Goal: Transaction & Acquisition: Subscribe to service/newsletter

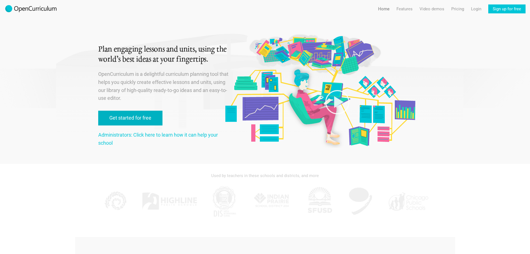
click at [125, 118] on link "Get started for free" at bounding box center [130, 117] width 64 height 15
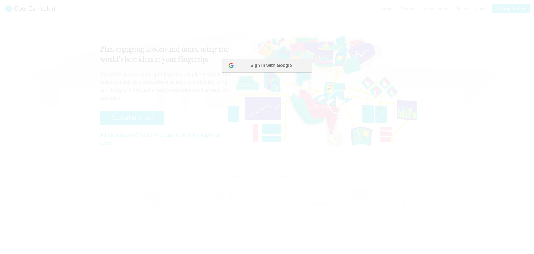
click at [249, 66] on button "Sign in with Google" at bounding box center [267, 65] width 90 height 14
click at [227, 65] on button "Sign in with Google" at bounding box center [267, 65] width 90 height 14
click at [232, 65] on button "Sign in with Google" at bounding box center [267, 65] width 90 height 14
drag, startPoint x: 232, startPoint y: 65, endPoint x: 395, endPoint y: 139, distance: 179.3
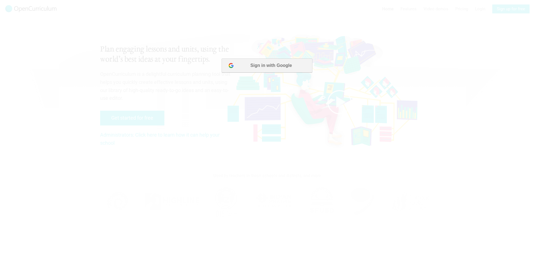
click at [232, 65] on button "Sign in with Google" at bounding box center [267, 65] width 90 height 14
click at [188, 93] on div at bounding box center [267, 127] width 534 height 254
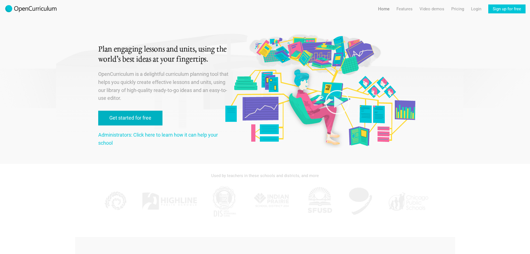
click at [126, 119] on link "Get started for free" at bounding box center [130, 117] width 64 height 15
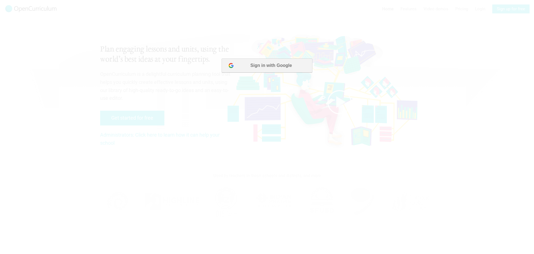
click at [260, 71] on button "Sign in with Google" at bounding box center [267, 65] width 90 height 14
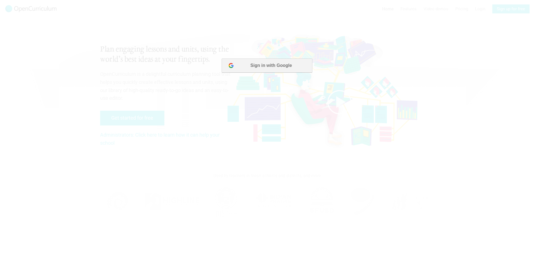
click at [269, 67] on button "Sign in with Google" at bounding box center [267, 65] width 90 height 14
drag, startPoint x: 254, startPoint y: 63, endPoint x: 240, endPoint y: 63, distance: 13.9
click at [245, 63] on button "Sign in with Google" at bounding box center [267, 65] width 90 height 14
click at [229, 63] on button "Sign in with Google" at bounding box center [267, 65] width 90 height 14
drag, startPoint x: 229, startPoint y: 63, endPoint x: 214, endPoint y: 59, distance: 15.4
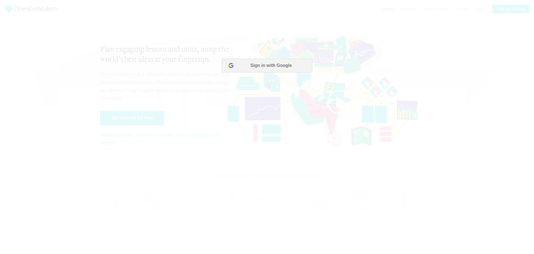
click at [227, 62] on button "Sign in with Google" at bounding box center [267, 65] width 90 height 14
click at [160, 62] on div at bounding box center [267, 66] width 534 height 16
click at [486, 38] on div at bounding box center [267, 127] width 534 height 254
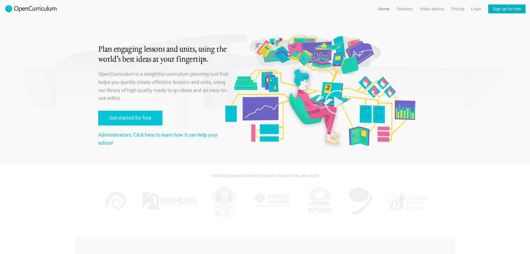
click at [508, 12] on link "Sign up for free" at bounding box center [506, 8] width 37 height 9
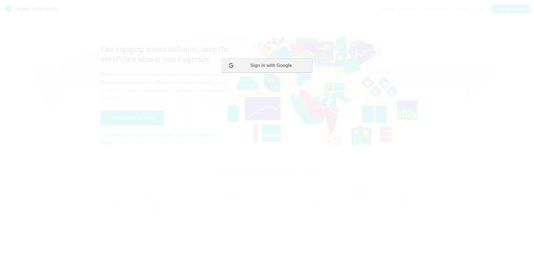
click at [275, 63] on button "Sign in with Google" at bounding box center [267, 65] width 90 height 14
drag, startPoint x: 464, startPoint y: 131, endPoint x: 266, endPoint y: 62, distance: 209.6
click at [275, 63] on button "Sign in with Google" at bounding box center [267, 65] width 90 height 14
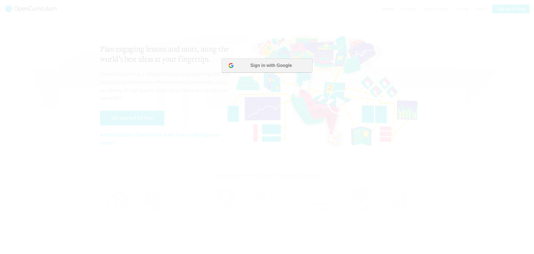
click at [265, 62] on button "Sign in with Google" at bounding box center [267, 65] width 90 height 14
click at [244, 62] on button "Sign in with Google" at bounding box center [267, 65] width 90 height 14
click at [243, 62] on button "Sign in with Google" at bounding box center [267, 65] width 90 height 14
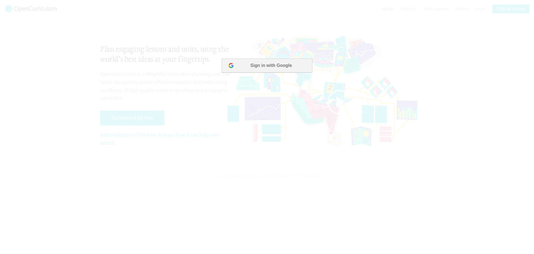
click at [243, 62] on button "Sign in with Google" at bounding box center [267, 65] width 90 height 14
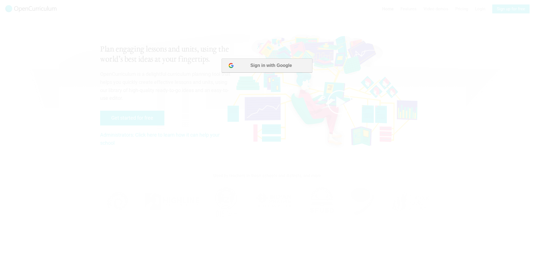
click at [243, 62] on button "Sign in with Google" at bounding box center [267, 65] width 90 height 14
click at [247, 63] on button "Sign in with Google" at bounding box center [267, 65] width 90 height 14
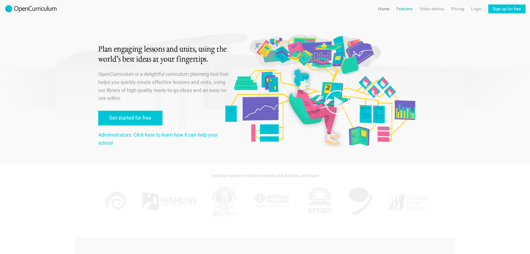
click at [404, 11] on link "Features" at bounding box center [405, 8] width 16 height 9
click at [405, 20] on link "Features For teachers" at bounding box center [405, 20] width 42 height 10
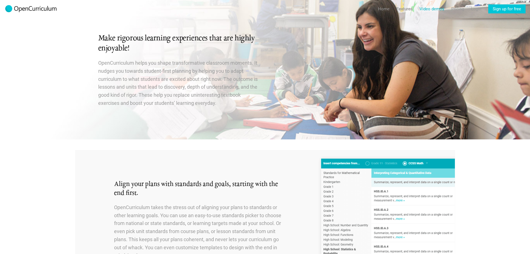
click at [427, 12] on link "Video demos" at bounding box center [432, 8] width 25 height 9
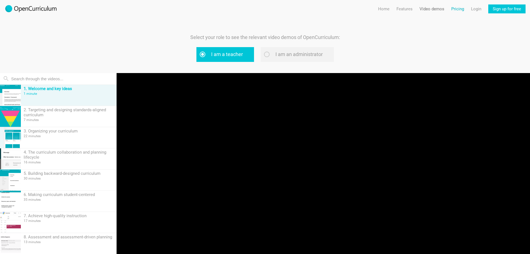
click at [455, 9] on link "Pricing" at bounding box center [457, 8] width 13 height 9
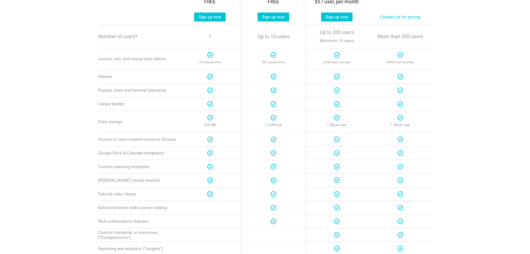
scroll to position [130, 0]
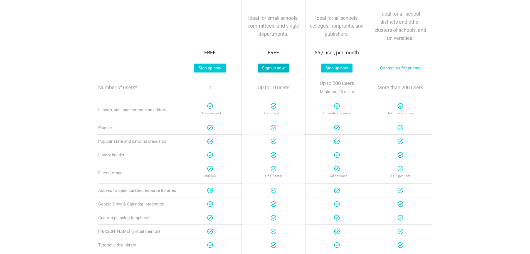
click at [274, 66] on link "Sign up now" at bounding box center [273, 67] width 31 height 9
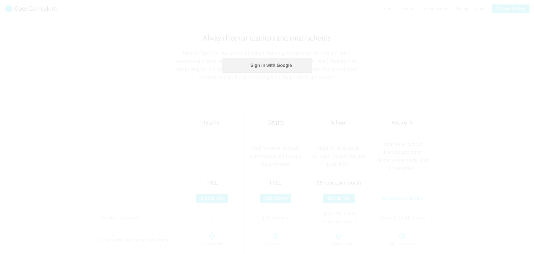
scroll to position [0, 0]
click at [262, 63] on button "Sign in with Google" at bounding box center [267, 65] width 90 height 14
click at [263, 72] on body "Sign in with Google" at bounding box center [267, 65] width 167 height 14
click at [259, 68] on div at bounding box center [259, 68] width 0 height 0
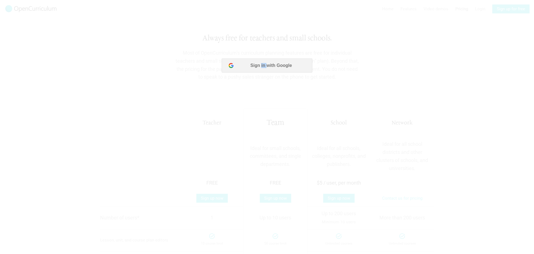
click at [262, 68] on button "Sign in with Google" at bounding box center [267, 65] width 90 height 14
drag, startPoint x: 350, startPoint y: 65, endPoint x: 528, endPoint y: 135, distance: 192.0
click html "Sign in with Google"
click at [299, 67] on button "Sign in with Google" at bounding box center [267, 65] width 90 height 14
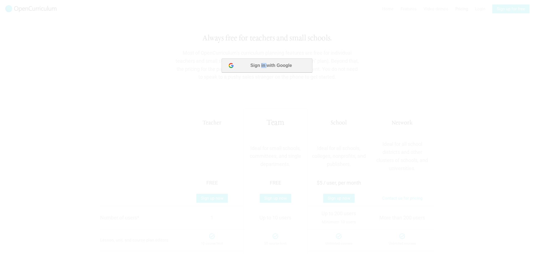
drag, startPoint x: 299, startPoint y: 67, endPoint x: 255, endPoint y: 63, distance: 44.1
click at [298, 67] on button "Sign in with Google" at bounding box center [267, 65] width 90 height 14
click at [244, 63] on button "Sign in with Google" at bounding box center [267, 65] width 90 height 14
drag, startPoint x: 244, startPoint y: 63, endPoint x: 228, endPoint y: 64, distance: 16.4
click at [244, 63] on button "Sign in with Google" at bounding box center [267, 65] width 90 height 14
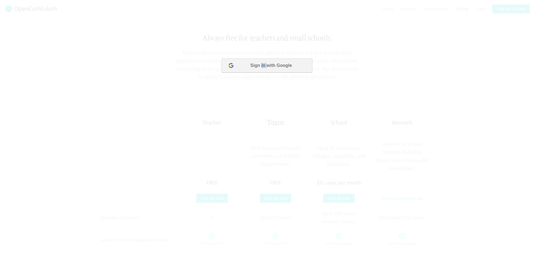
click at [228, 64] on button "Sign in with Google" at bounding box center [267, 65] width 90 height 14
click at [227, 58] on div at bounding box center [267, 127] width 534 height 254
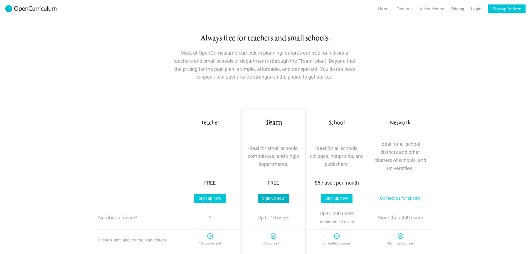
click at [276, 197] on link "Sign up now" at bounding box center [273, 197] width 31 height 9
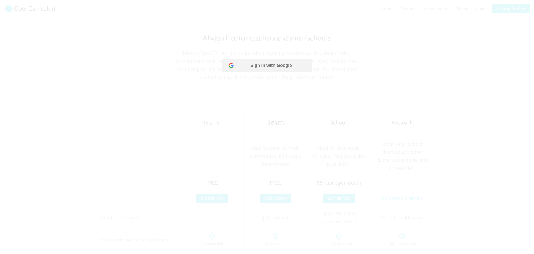
click at [259, 65] on button "Sign in with Google" at bounding box center [267, 65] width 90 height 14
click at [285, 64] on button "Sign in with Google" at bounding box center [267, 65] width 90 height 14
click at [240, 64] on button "Sign in with Google" at bounding box center [267, 65] width 90 height 14
click at [220, 63] on body "Sign in with Google" at bounding box center [267, 65] width 167 height 14
click at [228, 63] on button "Sign in with Google" at bounding box center [267, 65] width 90 height 14
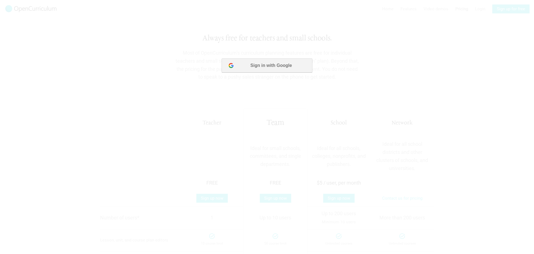
click at [228, 70] on button "Sign in with Google" at bounding box center [267, 65] width 90 height 14
click at [296, 60] on button "Sign in with Google" at bounding box center [267, 65] width 90 height 14
click at [304, 69] on button "Sign in with Google" at bounding box center [267, 65] width 90 height 14
click at [312, 63] on button "Sign in with Google" at bounding box center [267, 65] width 90 height 14
click at [437, 76] on div at bounding box center [267, 127] width 534 height 254
